Goal: Task Accomplishment & Management: Manage account settings

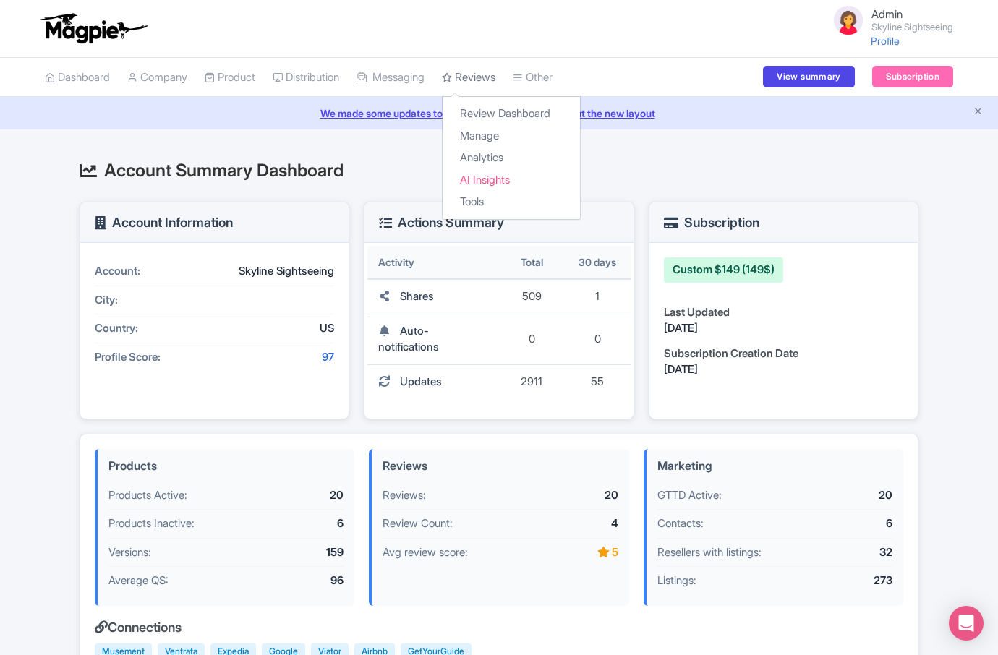
click at [474, 77] on link "Reviews" at bounding box center [469, 78] width 54 height 40
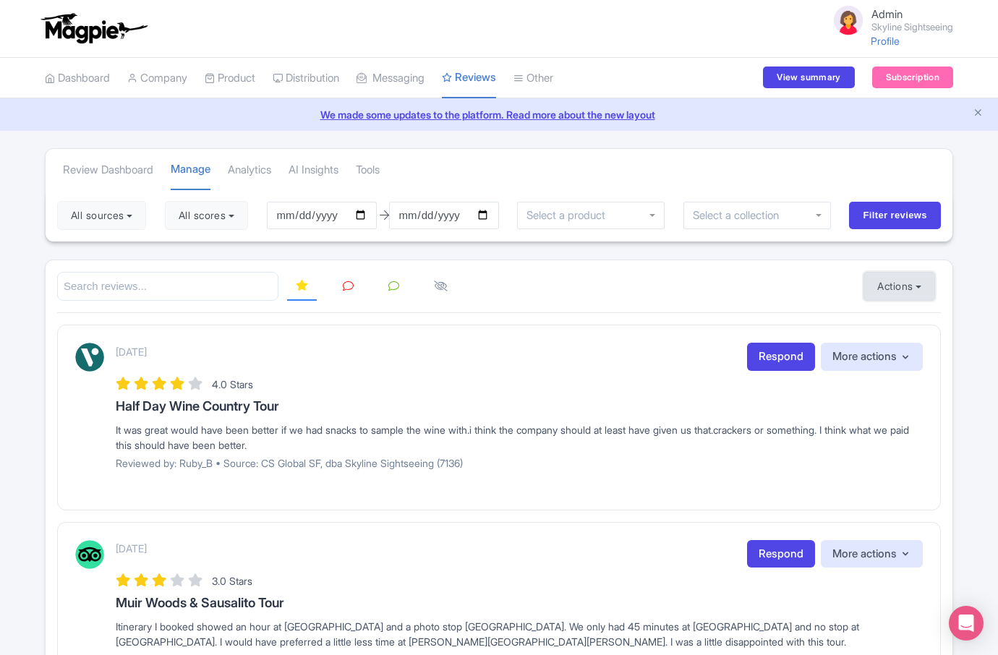
click at [902, 291] on button "Actions" at bounding box center [899, 286] width 72 height 29
